Goal: Task Accomplishment & Management: Use online tool/utility

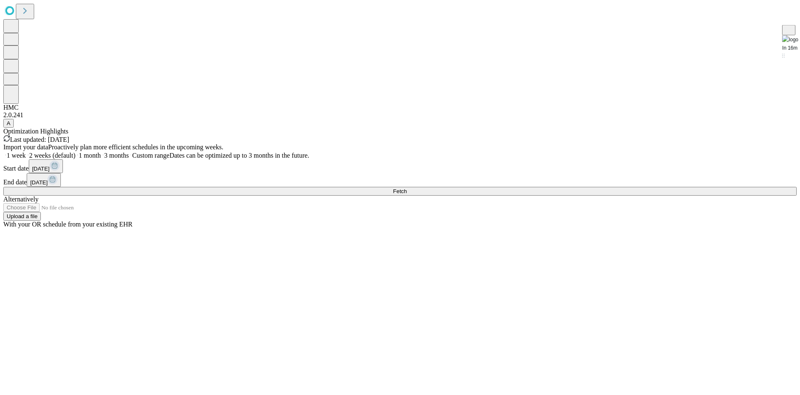
click at [621, 195] on button "Fetch" at bounding box center [400, 191] width 794 height 9
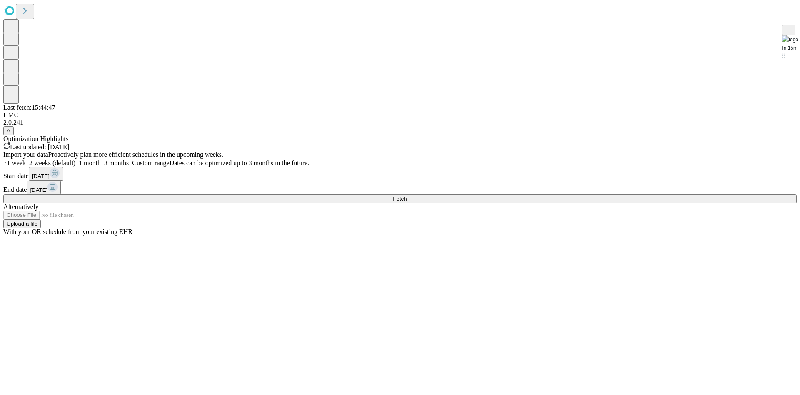
click at [129, 166] on label "3 months" at bounding box center [115, 162] width 28 height 7
drag, startPoint x: 606, startPoint y: 263, endPoint x: 609, endPoint y: 272, distance: 8.7
click at [607, 235] on div "Import your data Proactively plan more efficient schedules in the upcoming week…" at bounding box center [400, 193] width 794 height 85
click at [611, 203] on button "Fetch" at bounding box center [400, 198] width 794 height 9
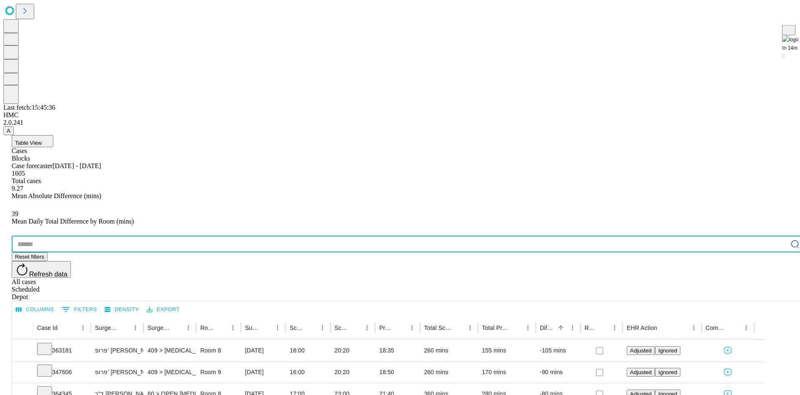
click at [105, 235] on input "text" at bounding box center [400, 243] width 776 height 17
click at [106, 235] on input "***" at bounding box center [396, 243] width 769 height 17
type input "*******"
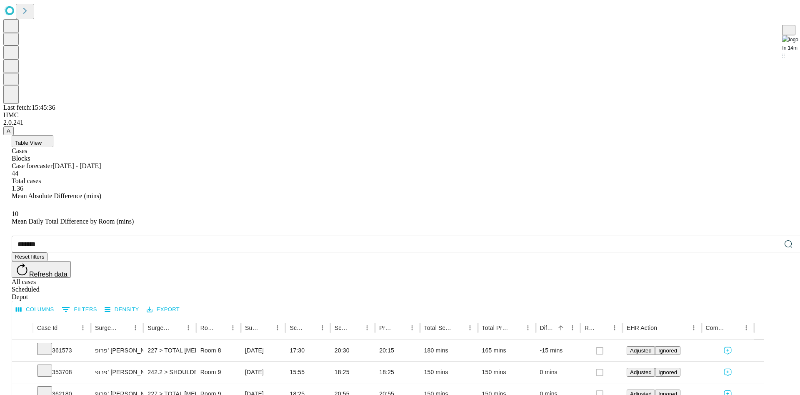
click at [80, 155] on div "Blocks" at bounding box center [409, 159] width 794 height 8
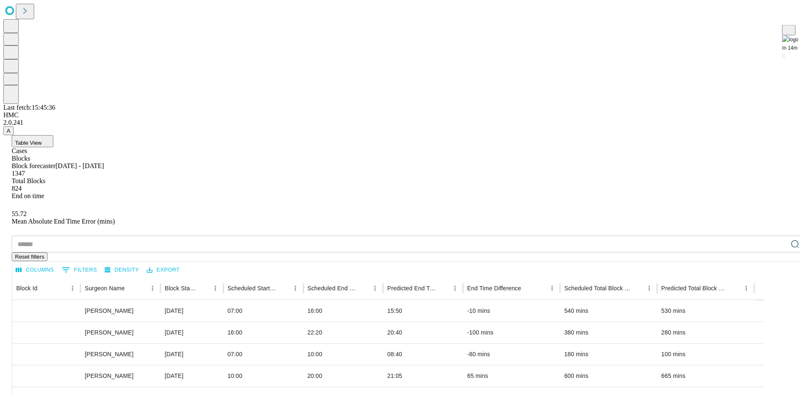
click at [69, 235] on input "text" at bounding box center [400, 243] width 776 height 17
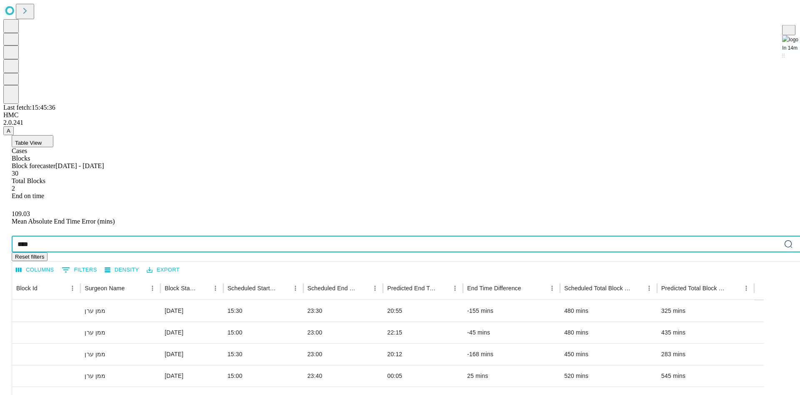
type input "***"
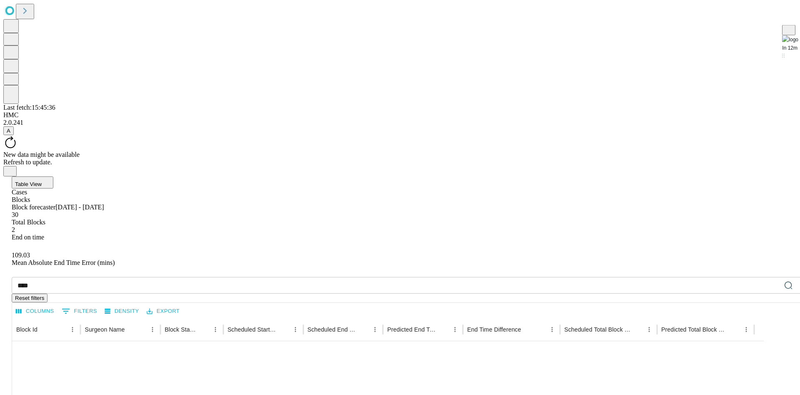
click at [12, 169] on icon "Close" at bounding box center [9, 170] width 3 height 3
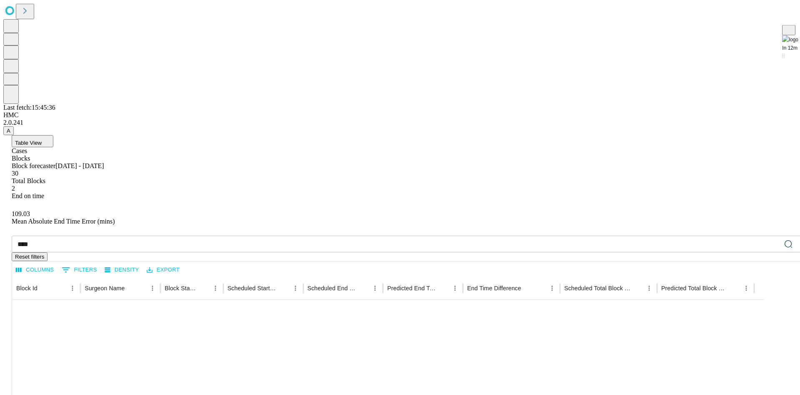
click at [42, 140] on span "Table View" at bounding box center [28, 143] width 27 height 6
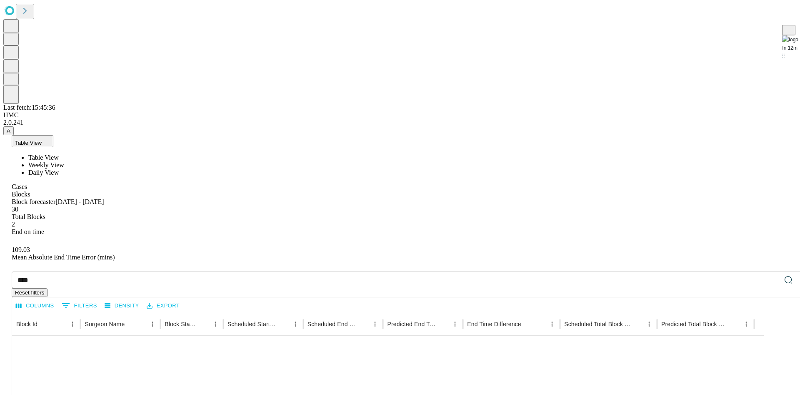
click at [59, 169] on span "Daily View" at bounding box center [43, 172] width 30 height 7
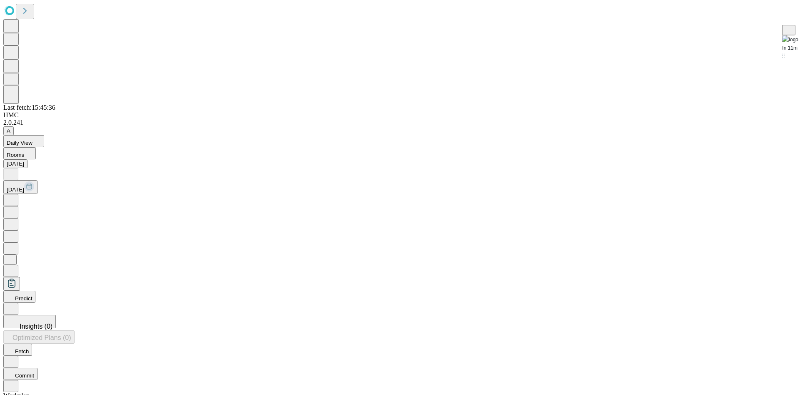
click at [18, 194] on button at bounding box center [10, 200] width 15 height 12
drag, startPoint x: 518, startPoint y: 12, endPoint x: 451, endPoint y: 81, distance: 96.4
click at [35, 290] on button "Predict" at bounding box center [19, 296] width 32 height 12
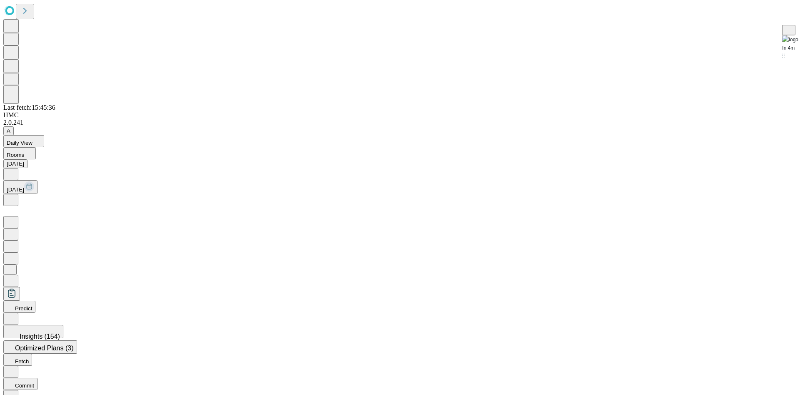
click at [24, 186] on span "[DATE]" at bounding box center [16, 189] width 18 height 6
click at [15, 195] on icon at bounding box center [11, 199] width 8 height 8
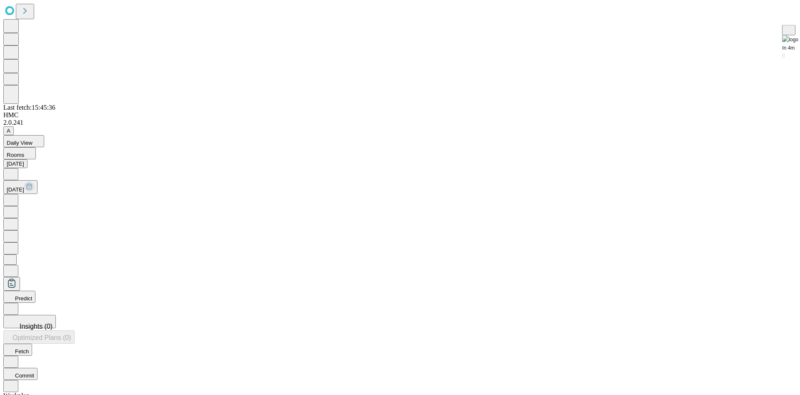
click at [265, 135] on div "Daily View Rooms [DATE] [DATE] Predict Insights (0) Optimized Plans (0) Fetch C…" at bounding box center [400, 263] width 794 height 257
click at [24, 186] on span "[DATE]" at bounding box center [16, 189] width 18 height 6
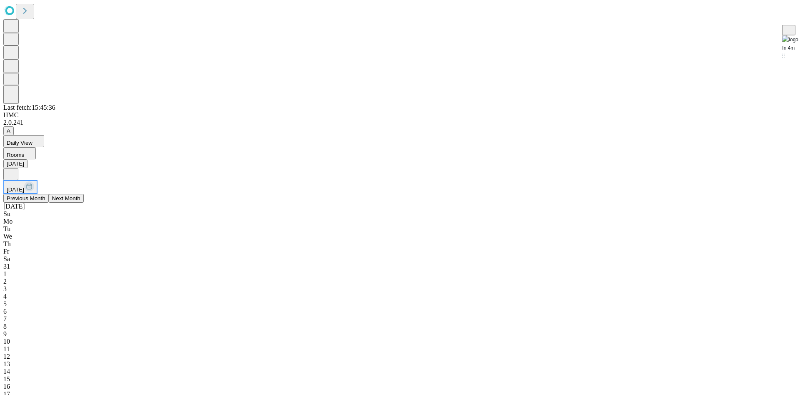
click at [312, 390] on div "17" at bounding box center [400, 394] width 794 height 8
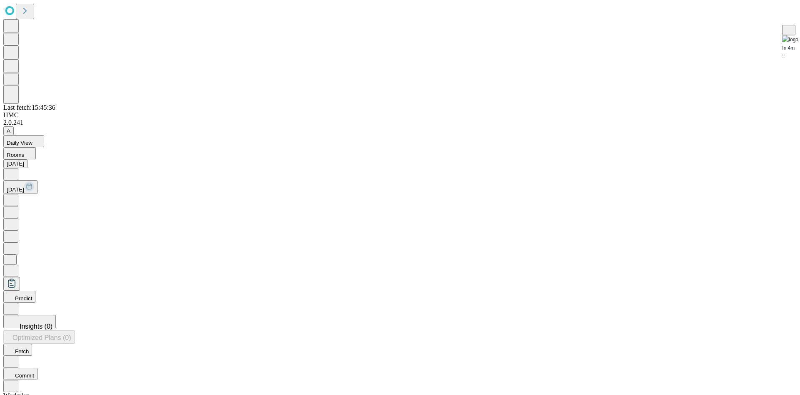
click at [35, 290] on button "Predict" at bounding box center [19, 296] width 32 height 12
